Goal: Task Accomplishment & Management: Manage account settings

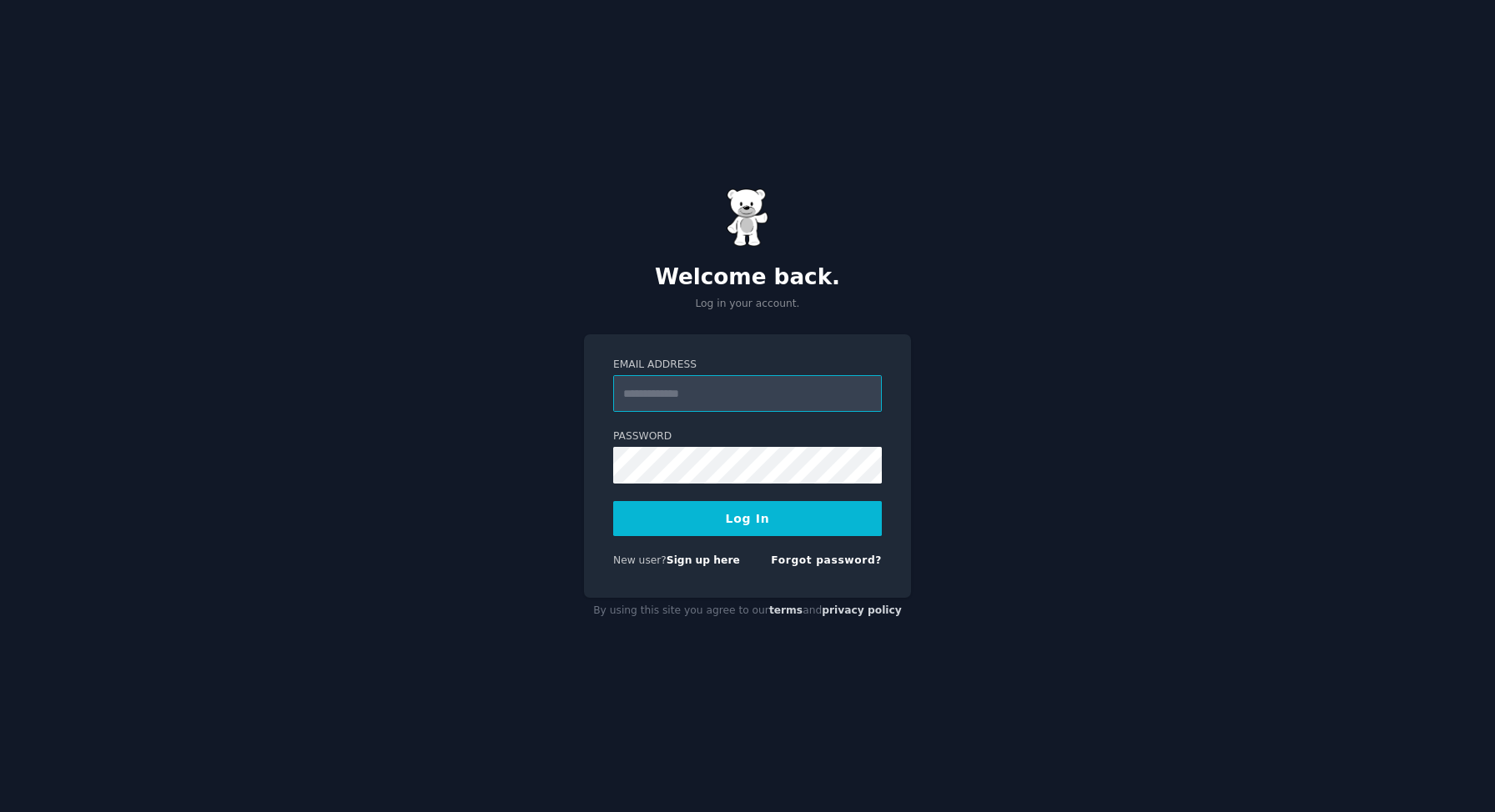
type input "**********"
click at [719, 513] on button "Log In" at bounding box center [747, 519] width 268 height 35
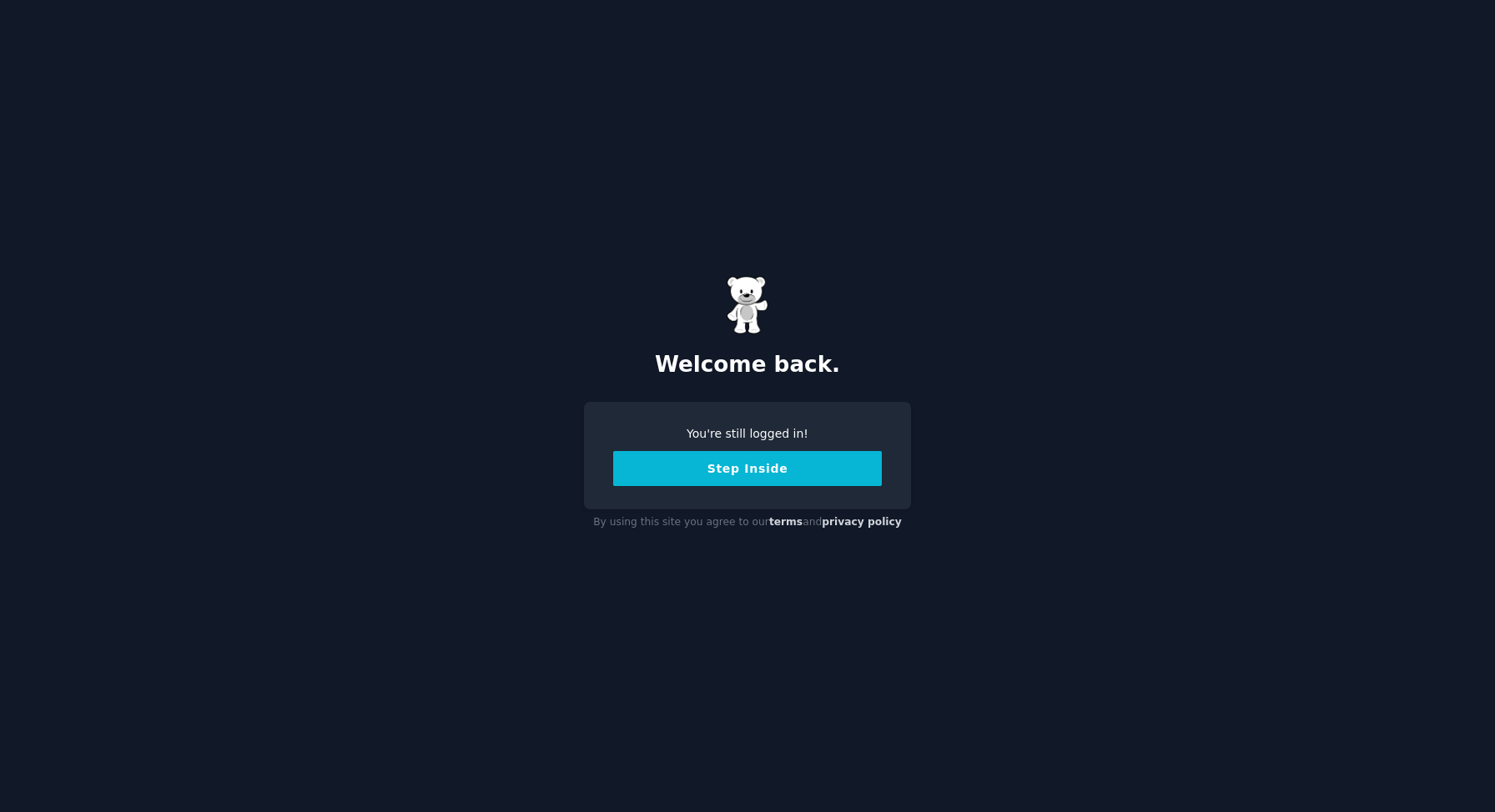
click at [655, 466] on button "Step Inside" at bounding box center [747, 469] width 268 height 35
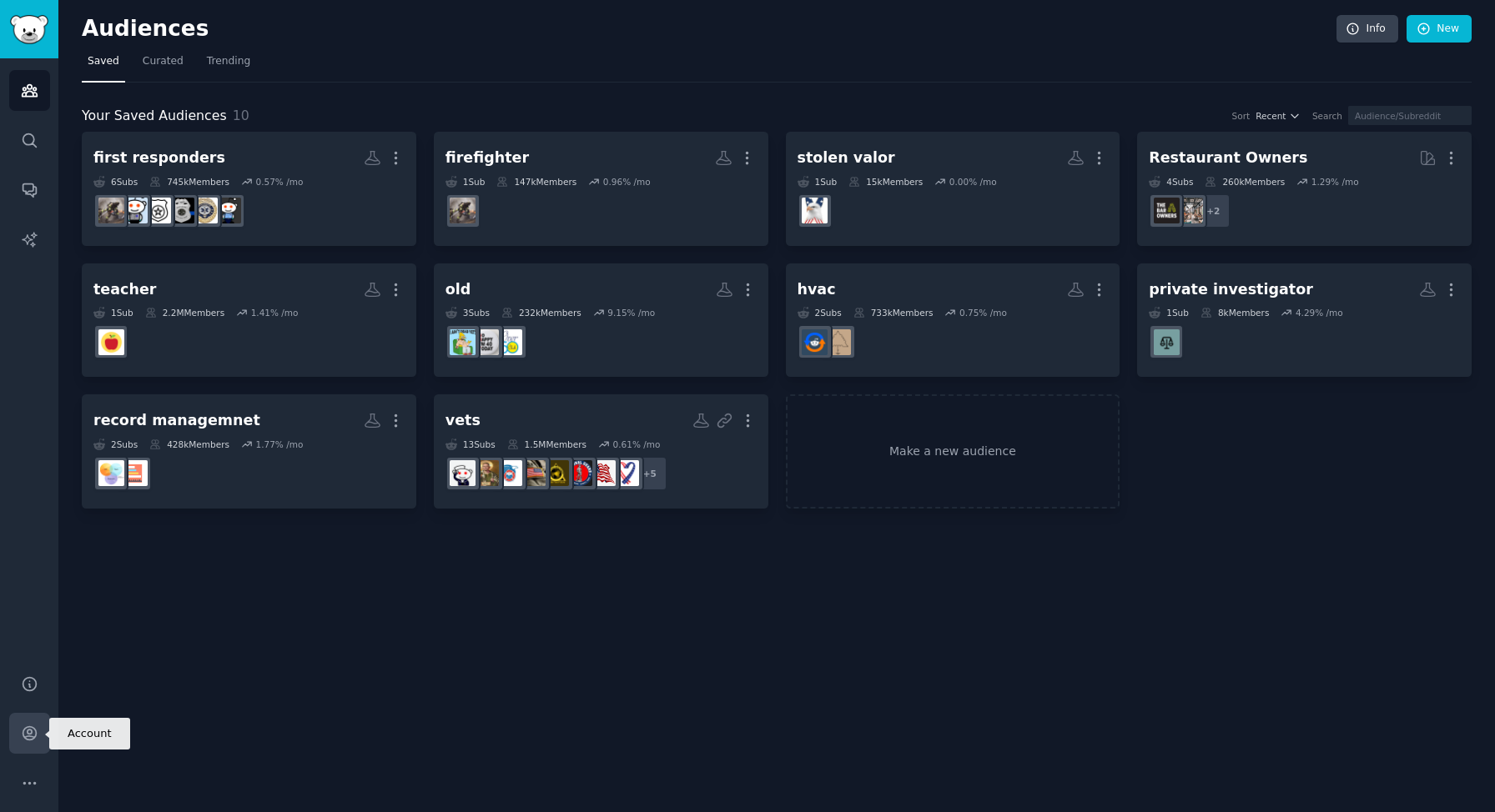
click at [20, 730] on link "Account" at bounding box center [30, 733] width 41 height 41
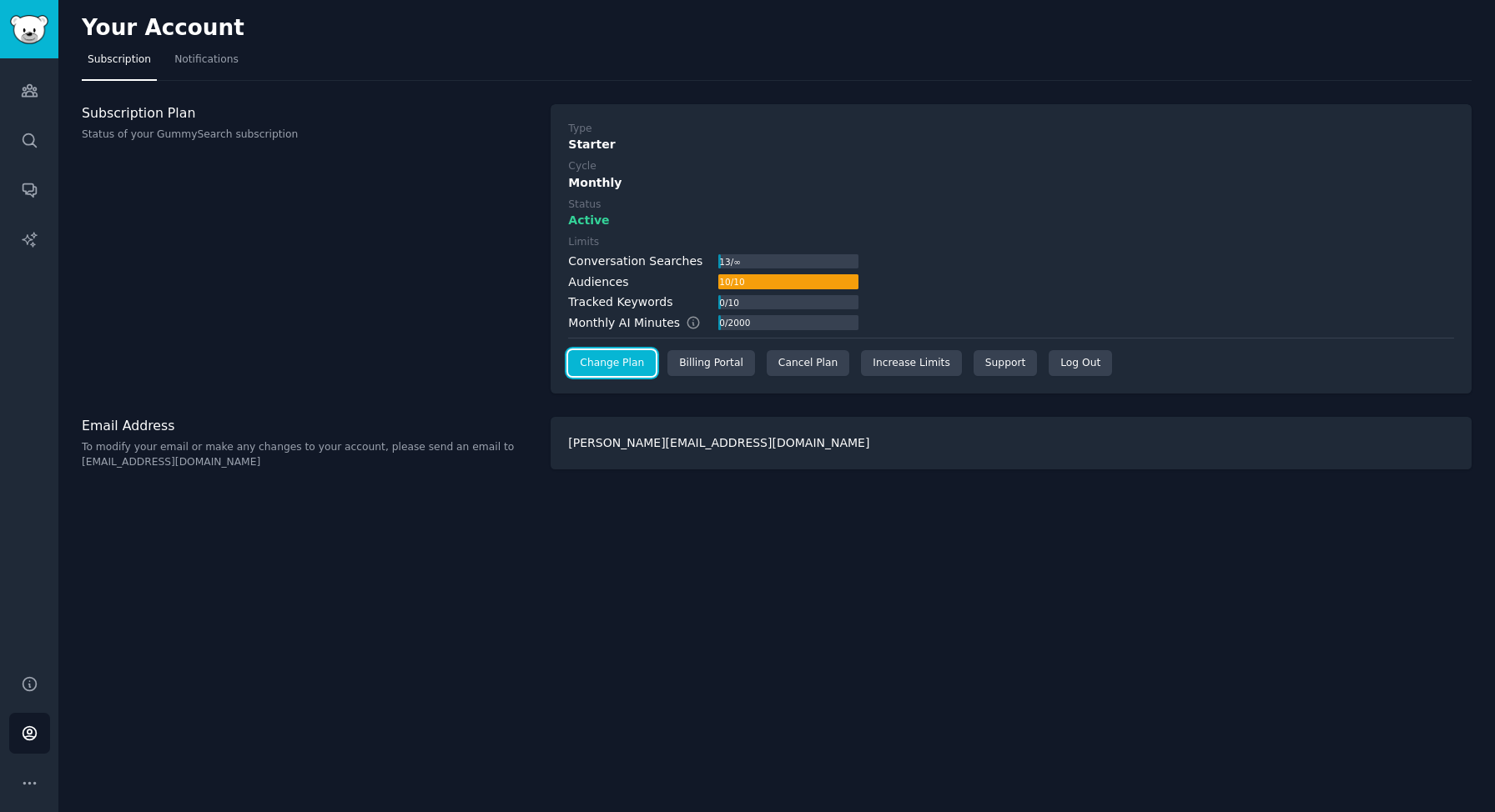
click at [625, 363] on link "Change Plan" at bounding box center [612, 363] width 87 height 27
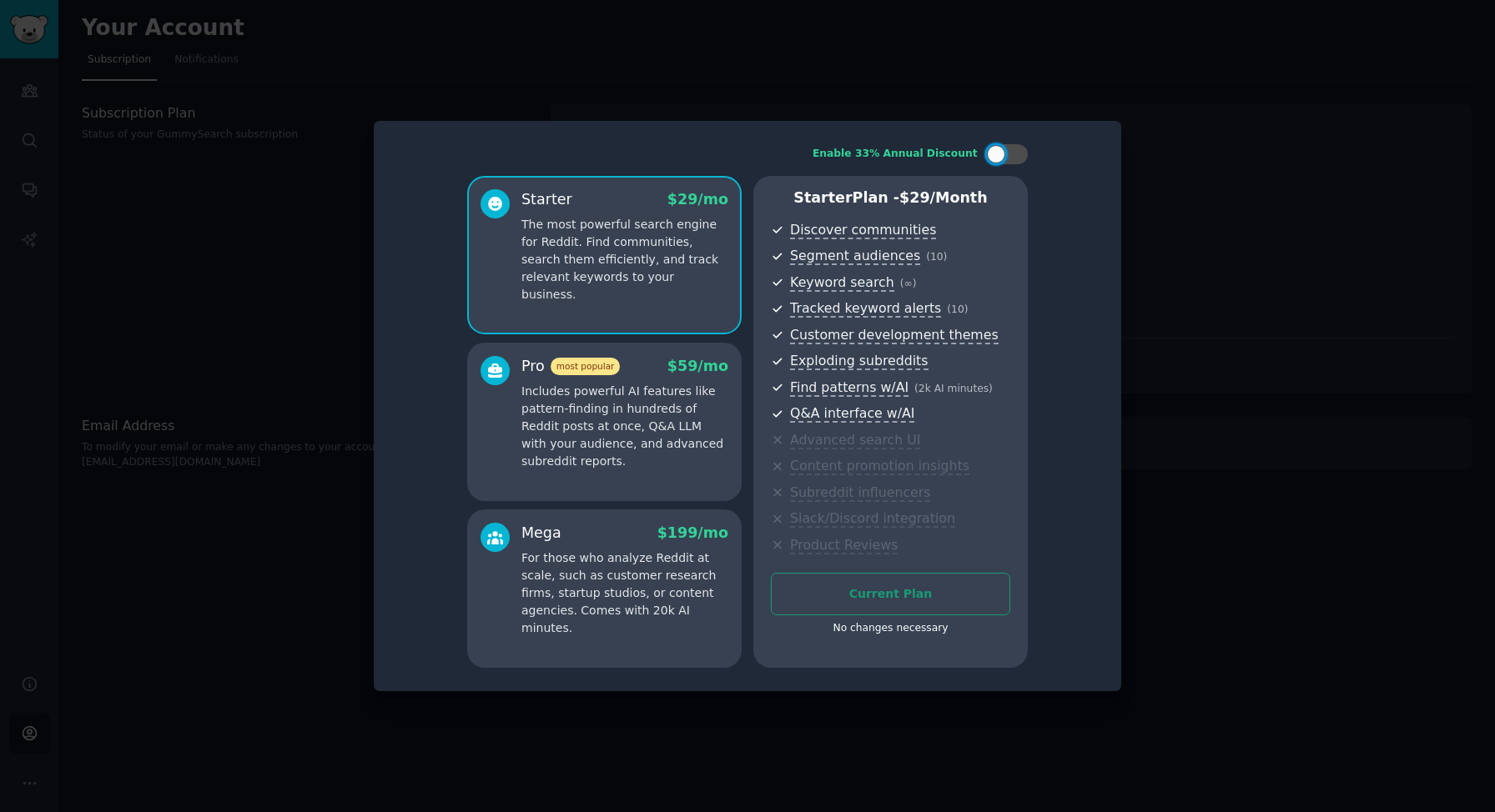
click at [251, 532] on div at bounding box center [748, 406] width 1495 height 812
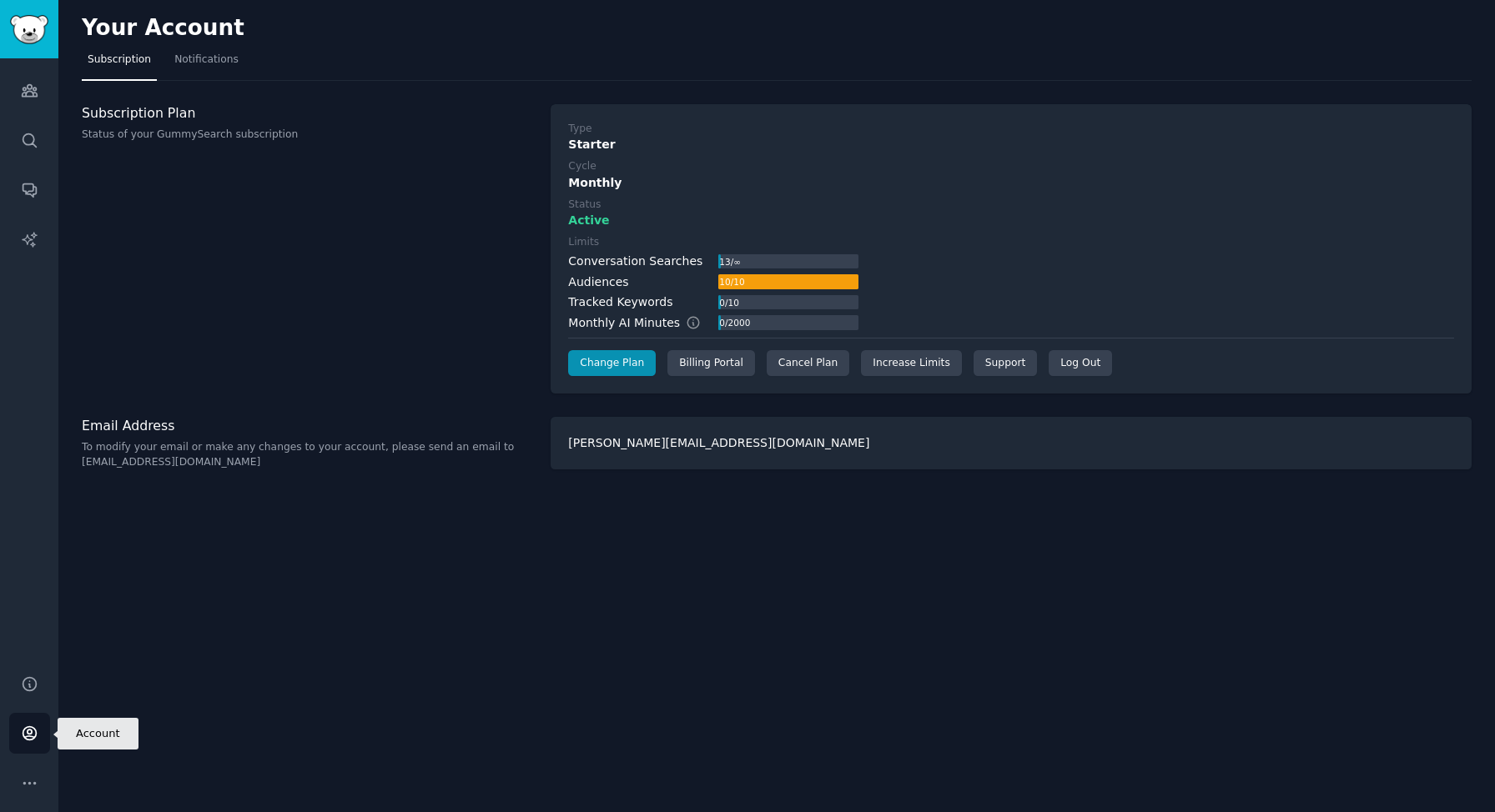
click at [33, 744] on link "Account" at bounding box center [30, 733] width 41 height 41
click at [812, 362] on div "Cancel Plan" at bounding box center [808, 363] width 83 height 27
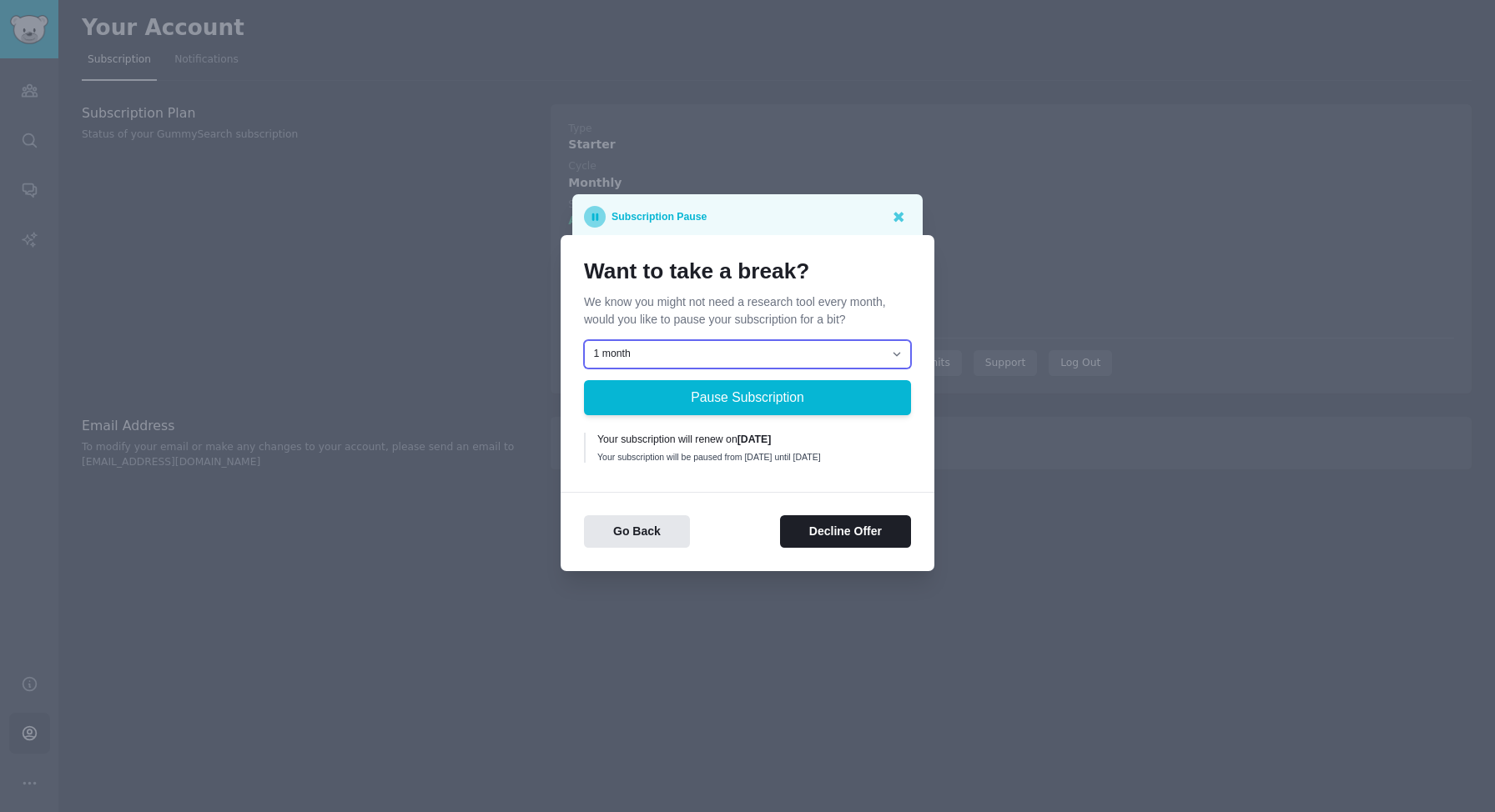
click at [695, 340] on select "1 month 2 months 3 months Choose a custom date to resume" at bounding box center [748, 354] width 327 height 29
click at [824, 536] on button "Decline Offer" at bounding box center [845, 531] width 131 height 32
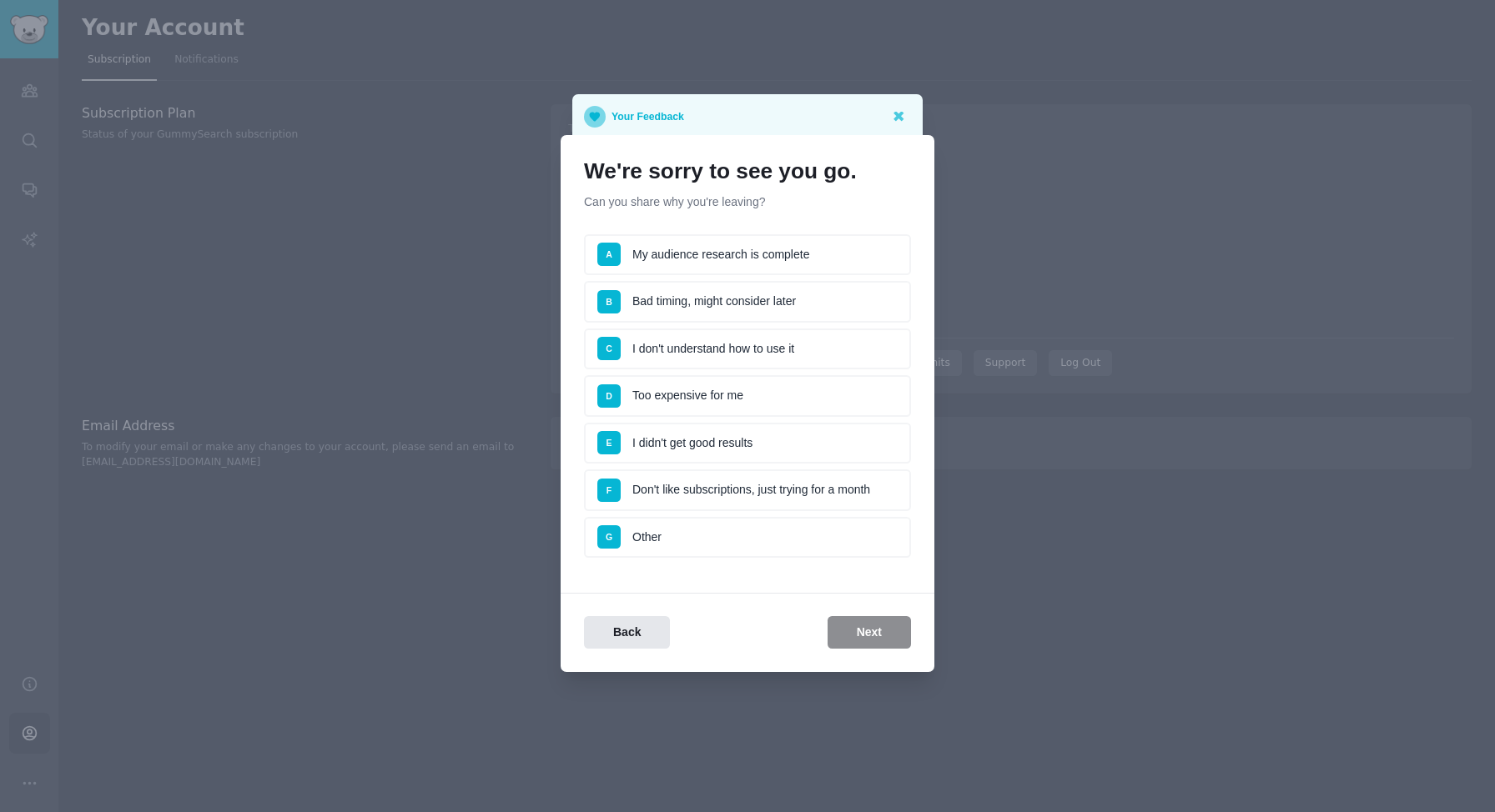
click at [664, 396] on li "D Too expensive for me" at bounding box center [748, 395] width 327 height 42
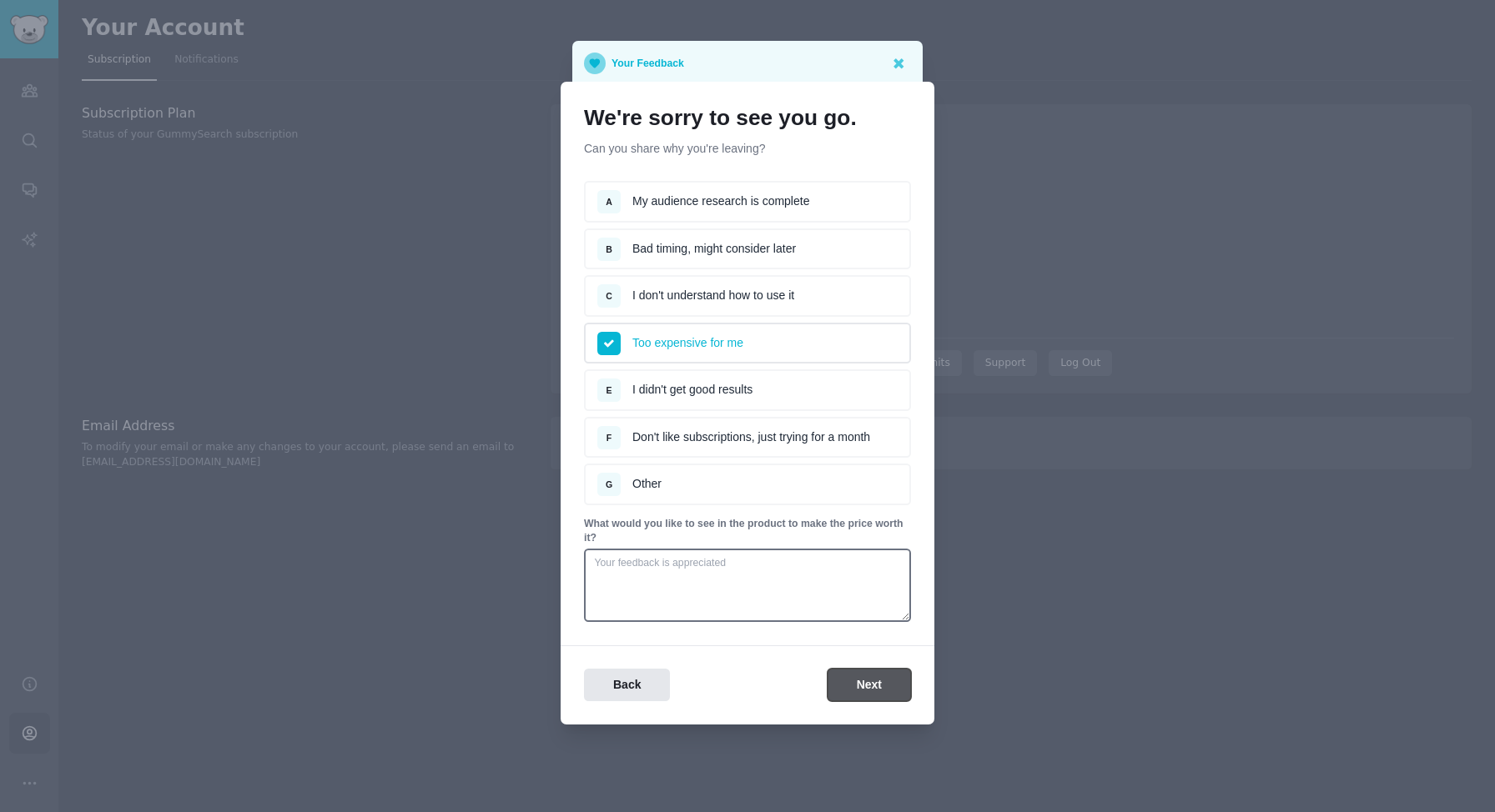
click at [856, 680] on button "Next" at bounding box center [869, 684] width 84 height 32
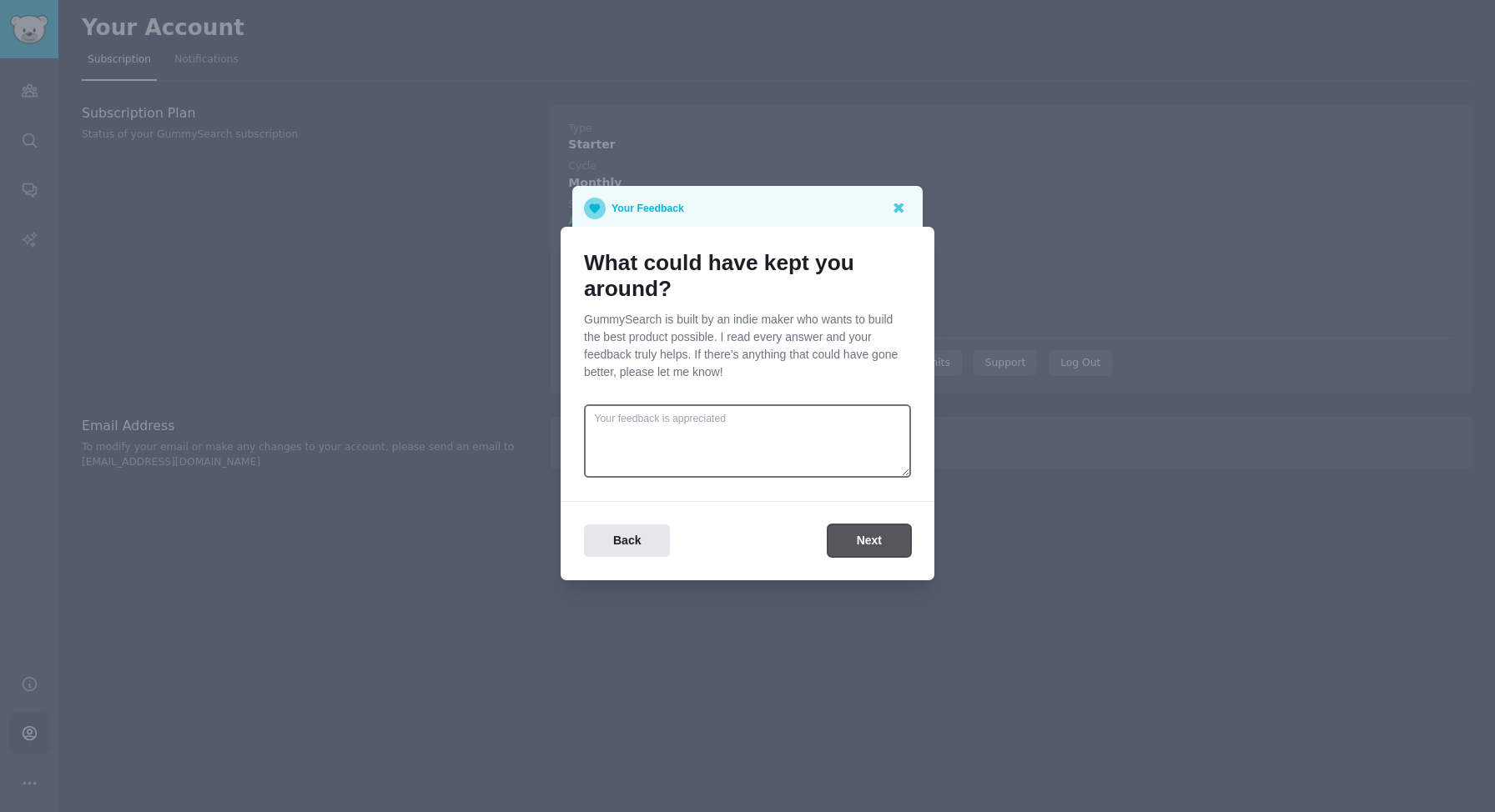
click at [863, 531] on button "Next" at bounding box center [869, 540] width 84 height 32
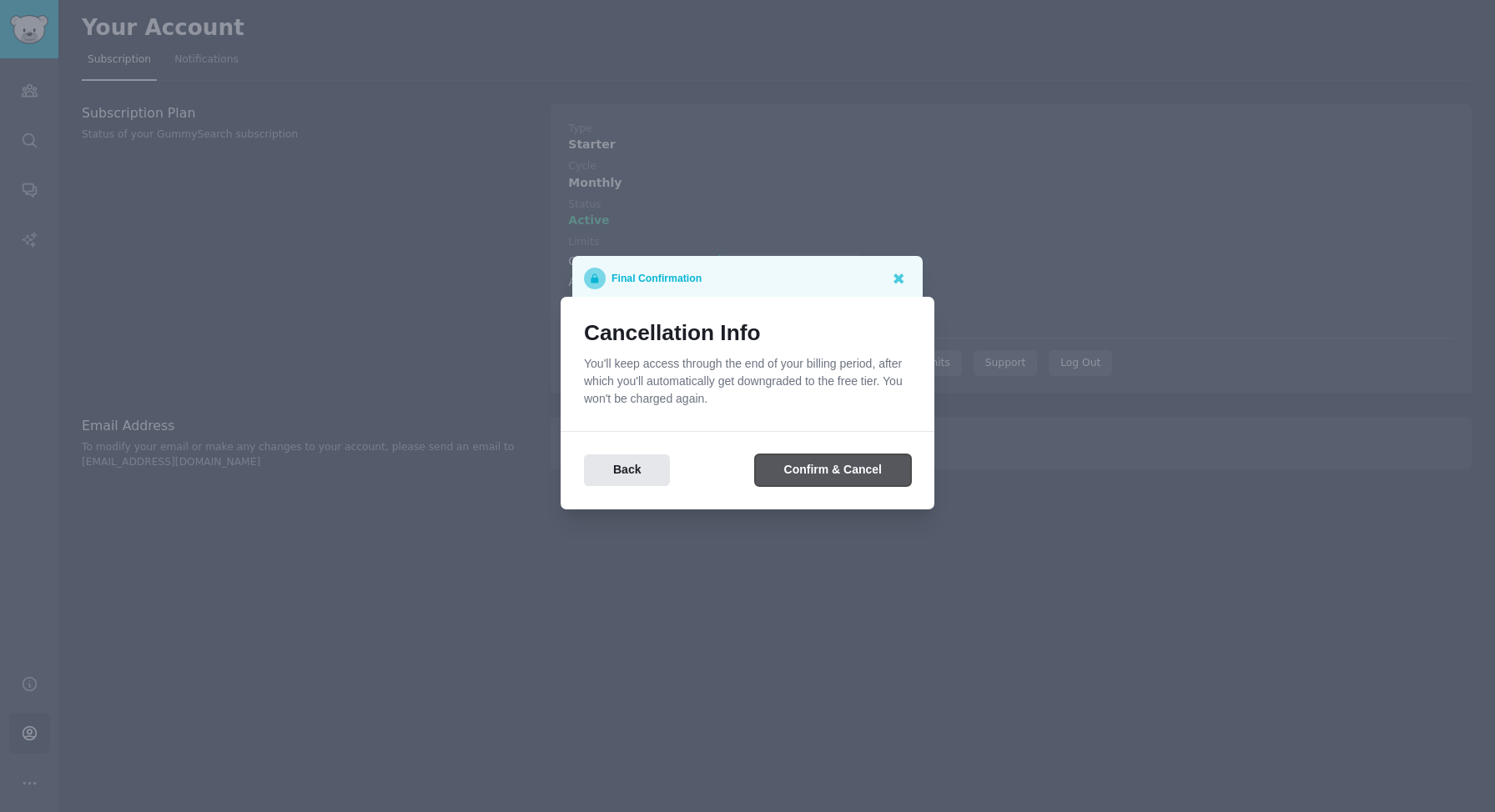
click at [809, 471] on button "Confirm & Cancel" at bounding box center [833, 470] width 156 height 32
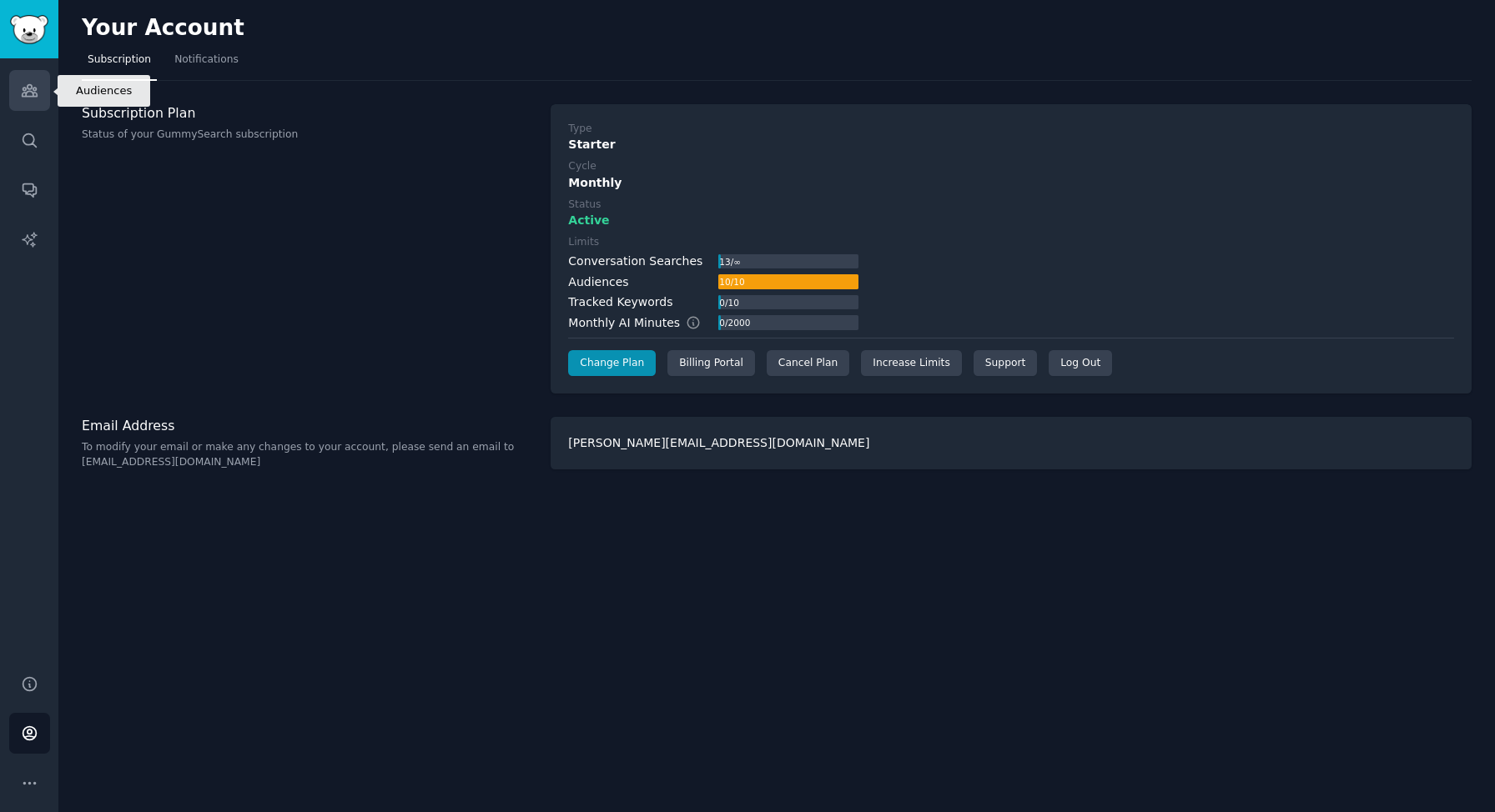
click at [23, 102] on link "Audiences" at bounding box center [30, 90] width 41 height 41
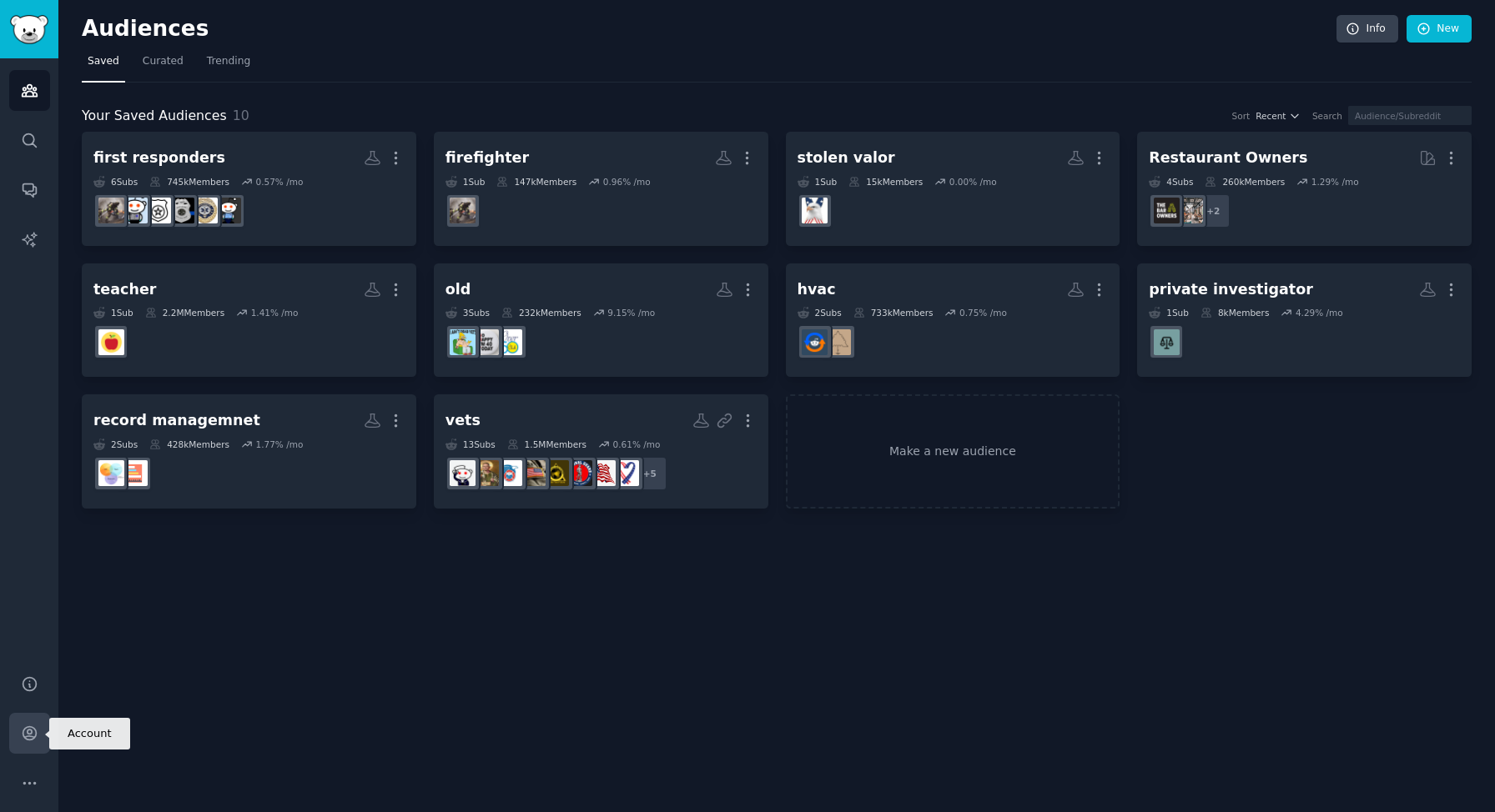
click at [33, 722] on link "Account" at bounding box center [30, 733] width 41 height 41
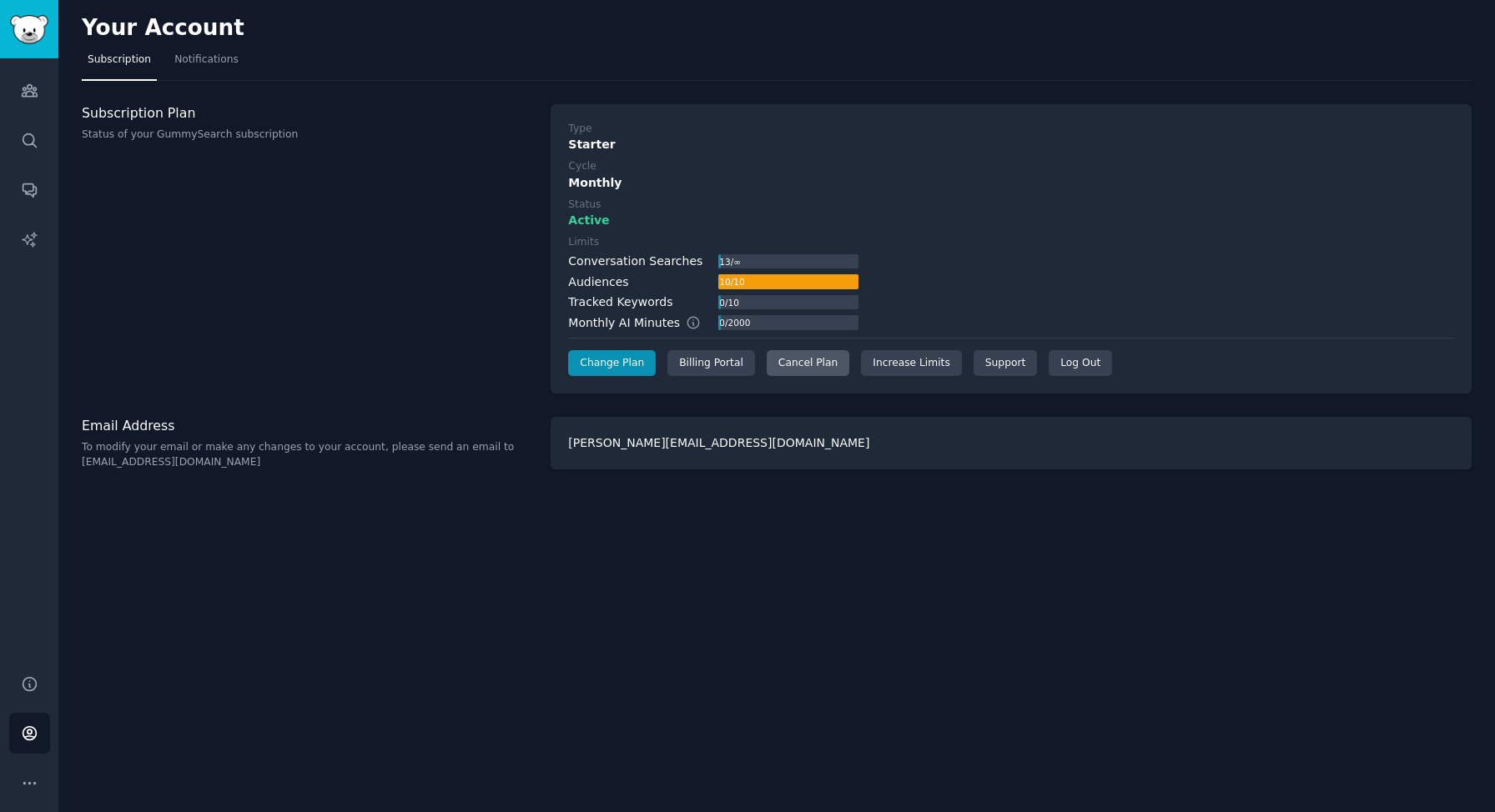
click at [785, 365] on div "Cancel Plan" at bounding box center [808, 363] width 83 height 27
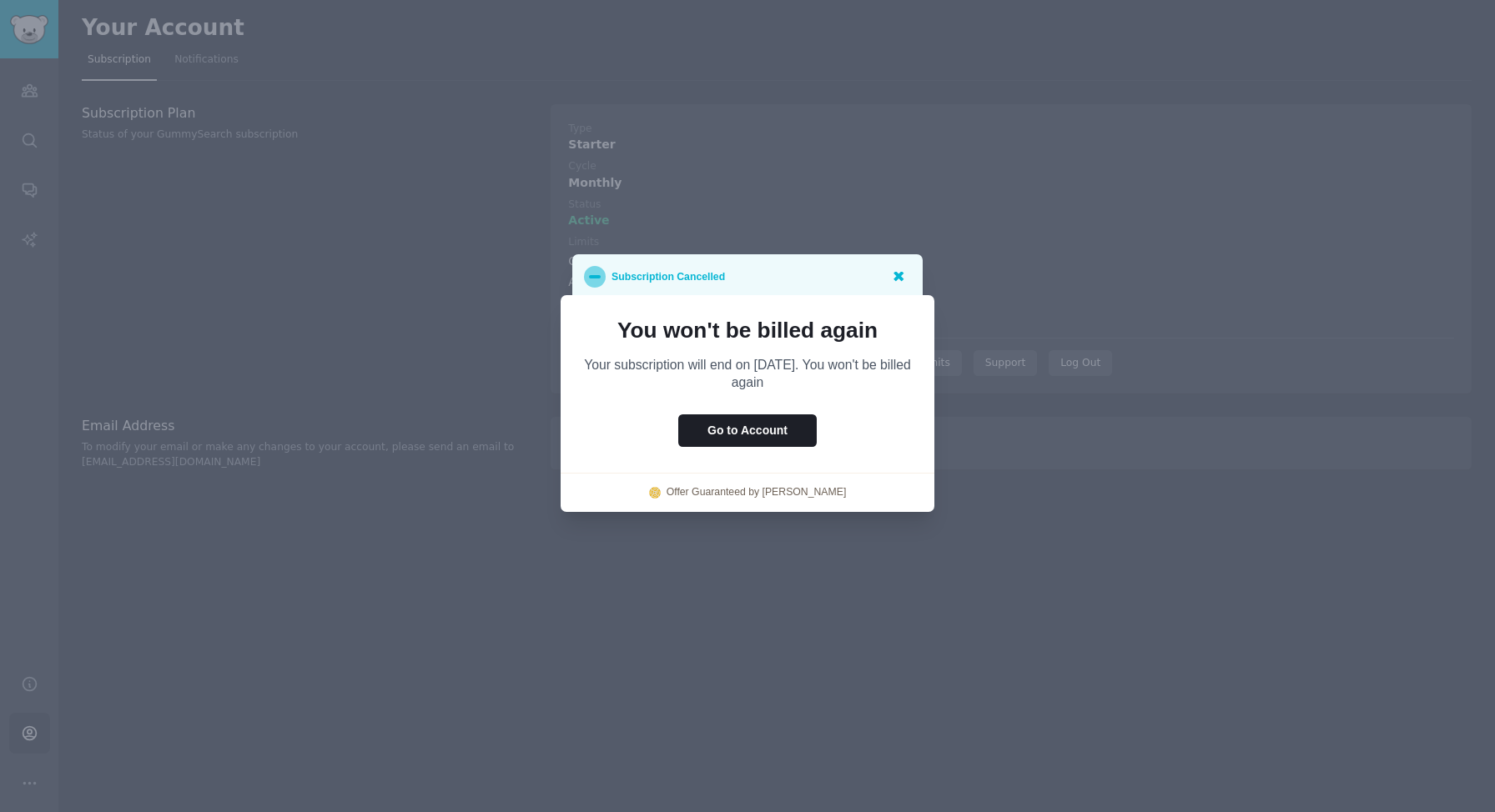
click at [901, 275] on icon at bounding box center [898, 277] width 10 height 10
